Goal: Information Seeking & Learning: Learn about a topic

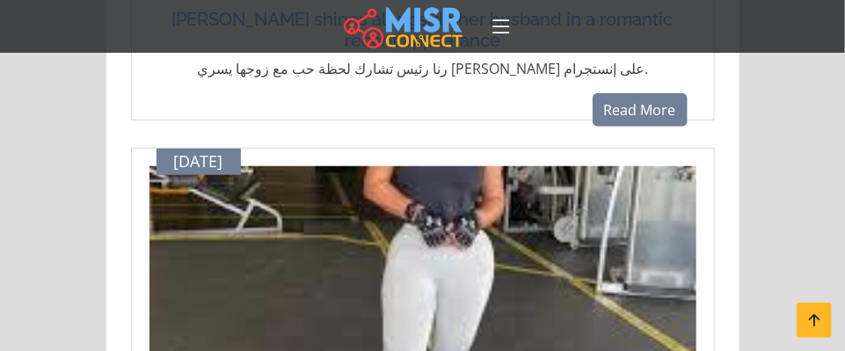
scroll to position [4335, 0]
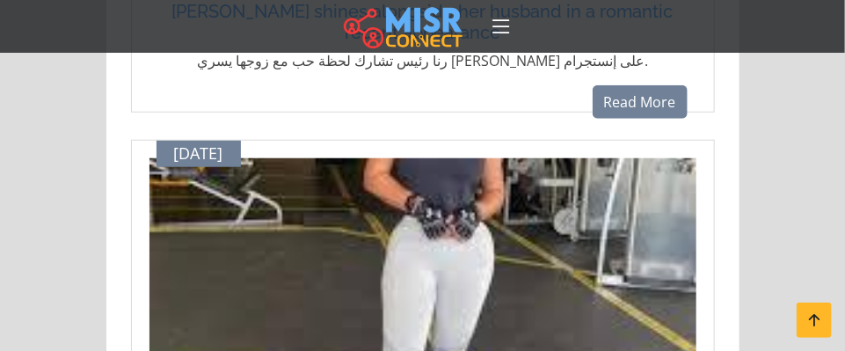
click at [454, 173] on img at bounding box center [422, 268] width 547 height 220
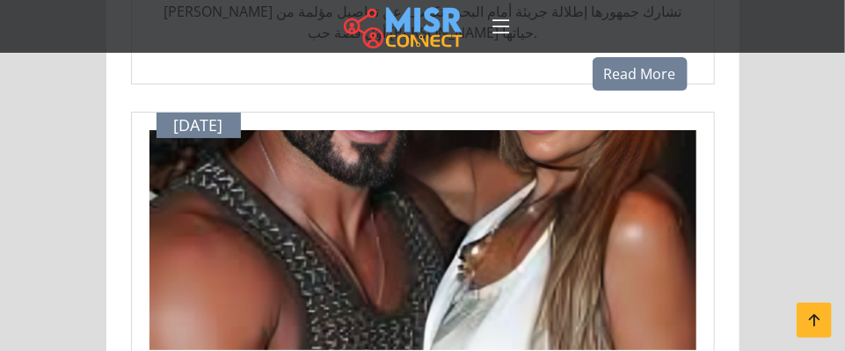
scroll to position [1962, 0]
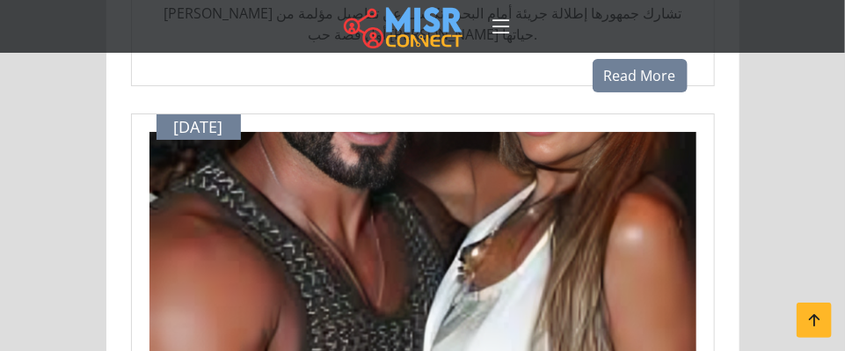
click at [484, 179] on img at bounding box center [422, 242] width 547 height 220
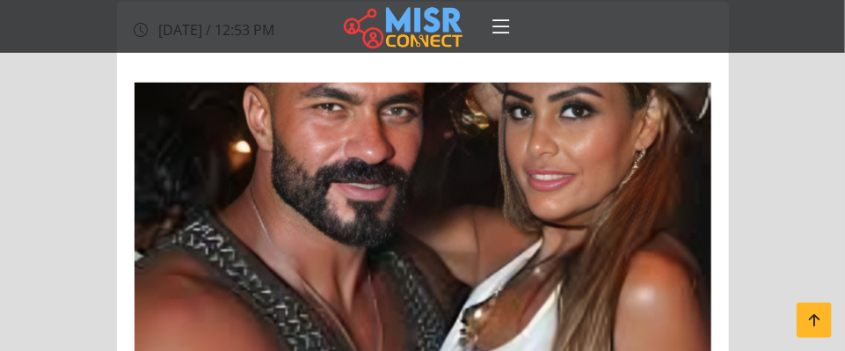
scroll to position [468, 0]
